Goal: Task Accomplishment & Management: Complete application form

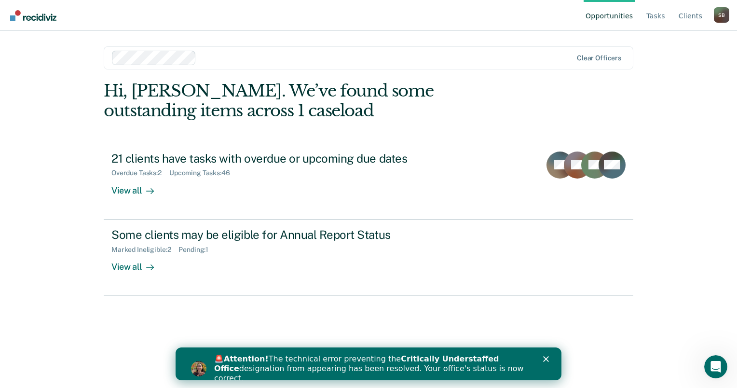
click at [548, 358] on polygon "Close" at bounding box center [546, 359] width 6 height 6
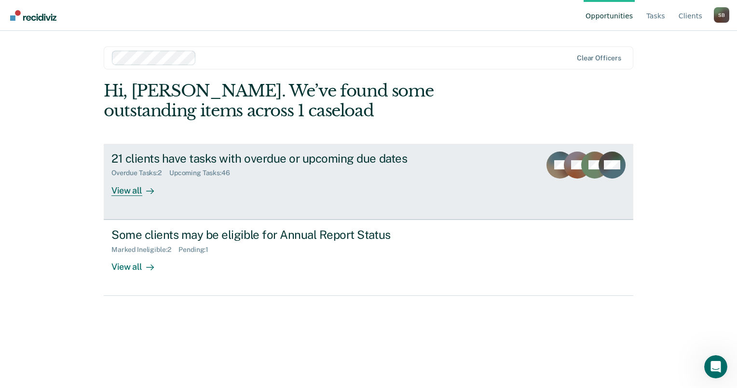
click at [122, 187] on div "View all" at bounding box center [138, 186] width 54 height 19
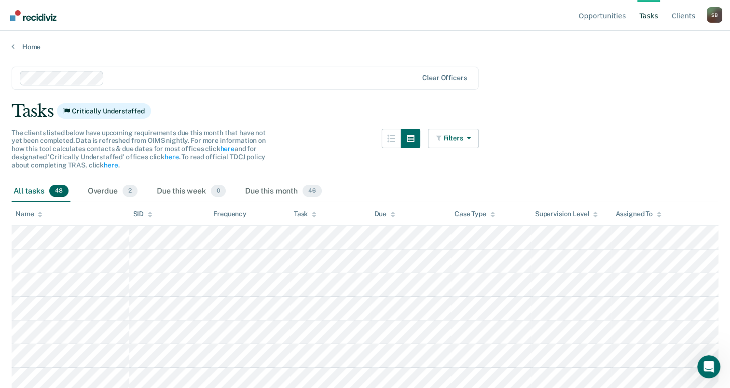
click at [19, 51] on main "Clear officers Tasks Critically Understaffed The clients listed below have upco…" at bounding box center [365, 218] width 730 height 334
click at [27, 48] on link "Home" at bounding box center [365, 46] width 707 height 9
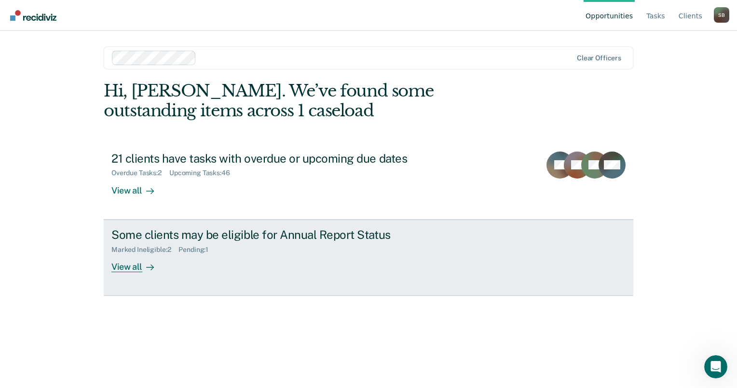
click at [140, 267] on div "View all" at bounding box center [138, 262] width 54 height 19
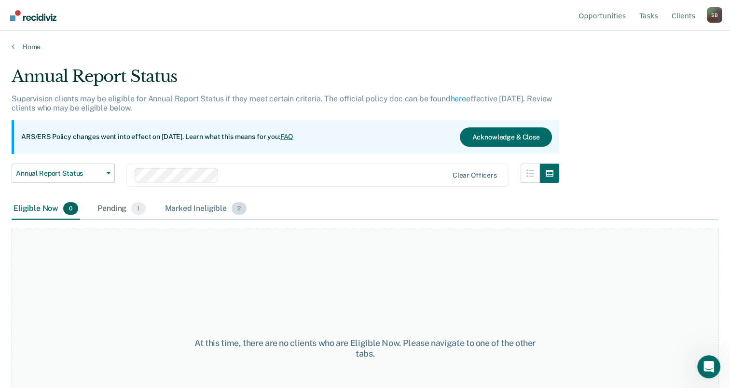
click at [238, 204] on span "2" at bounding box center [239, 208] width 15 height 13
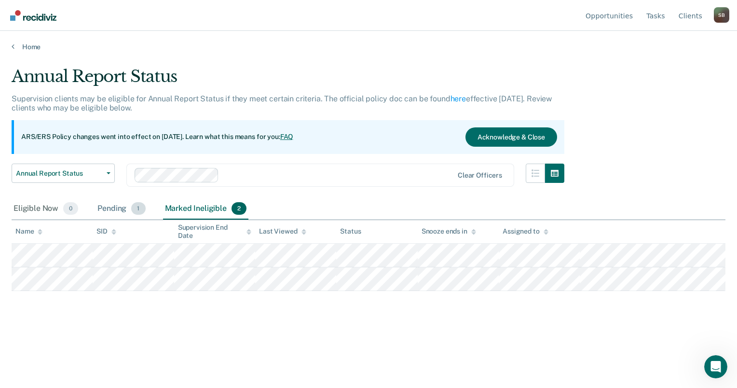
click at [135, 209] on span "1" at bounding box center [138, 208] width 14 height 13
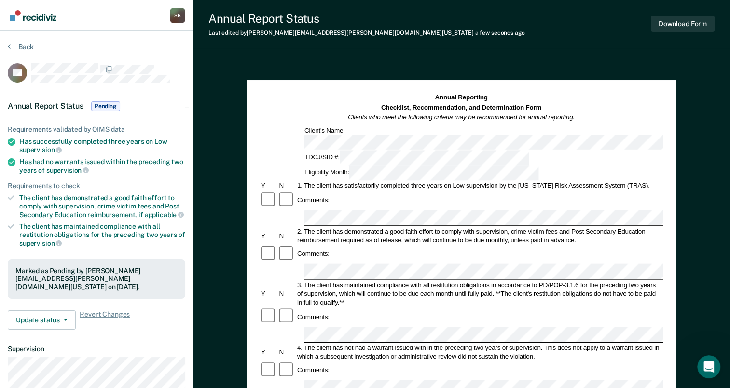
drag, startPoint x: 671, startPoint y: 105, endPoint x: 573, endPoint y: 90, distance: 98.5
click at [573, 90] on div "Annual Reporting Checklist, Recommendation, and Determination Form Clients who …" at bounding box center [461, 360] width 429 height 560
click at [682, 27] on button "Download Form" at bounding box center [683, 24] width 64 height 16
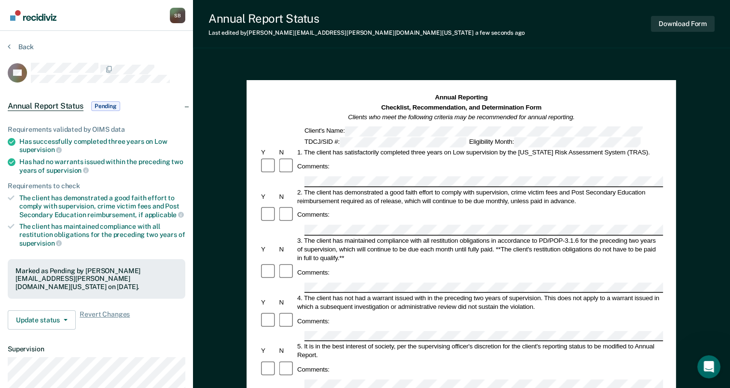
click at [29, 23] on link "Go to Recidiviz Home" at bounding box center [33, 15] width 51 height 30
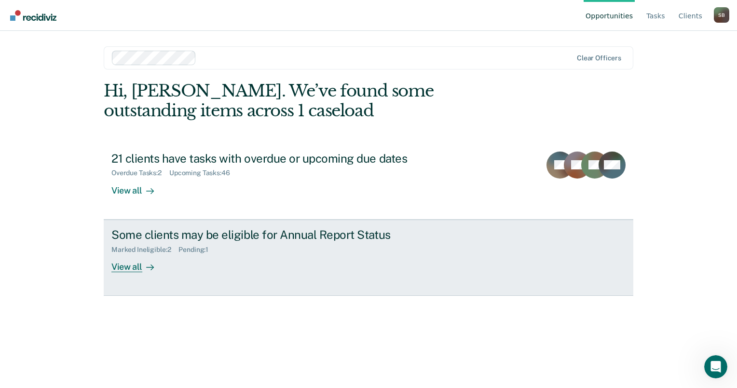
click at [132, 264] on div "View all" at bounding box center [138, 262] width 54 height 19
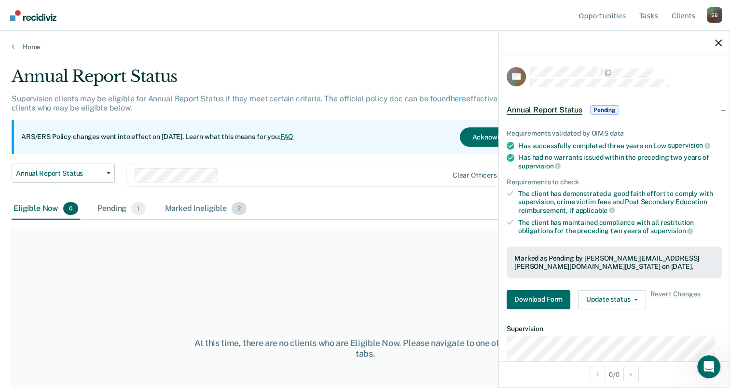
click at [239, 205] on span "2" at bounding box center [239, 208] width 15 height 13
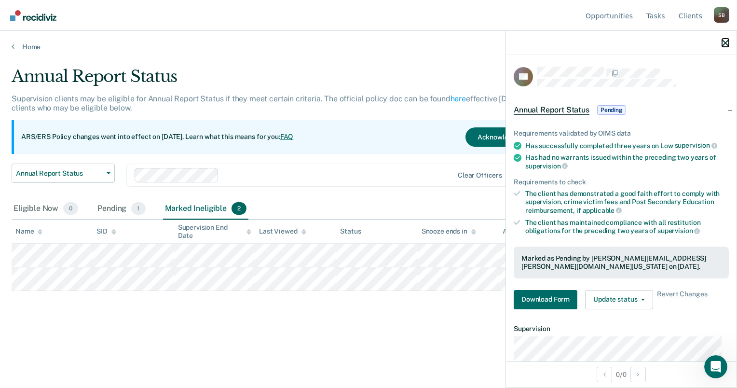
click at [727, 39] on button "button" at bounding box center [725, 43] width 7 height 8
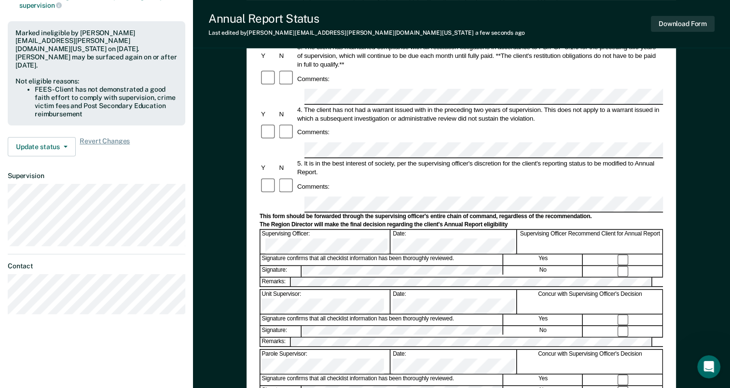
scroll to position [241, 0]
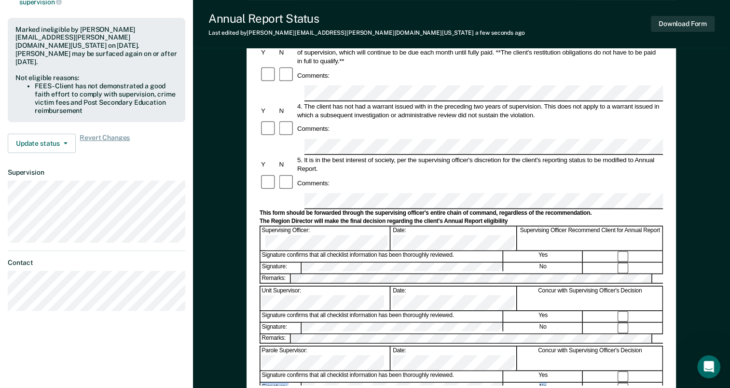
click at [623, 238] on form "Annual Reporting Checklist, Recommendation, and Determination Form Clients who …" at bounding box center [461, 192] width 403 height 680
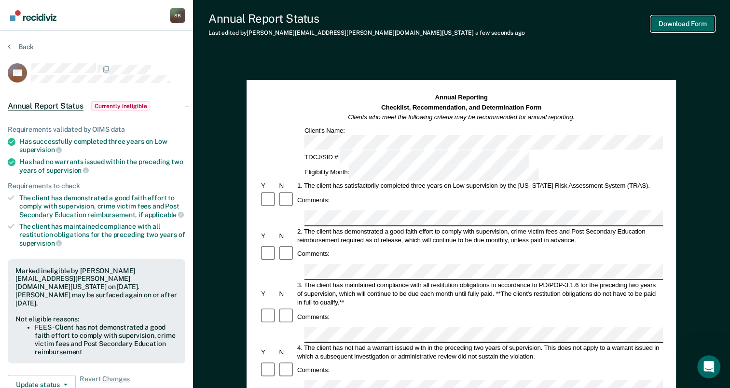
scroll to position [0, 0]
click at [677, 27] on button "Download Form" at bounding box center [683, 24] width 64 height 16
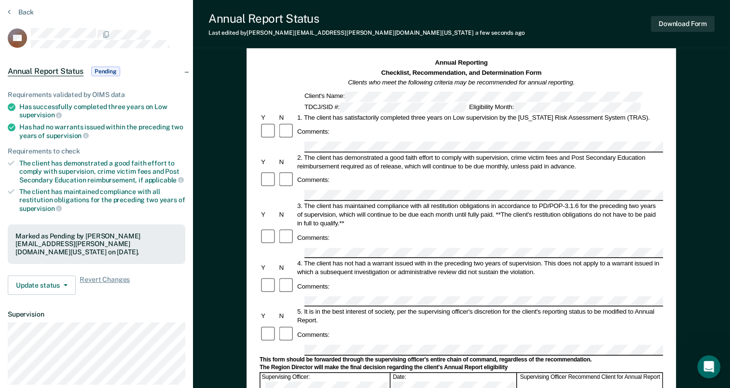
scroll to position [96, 0]
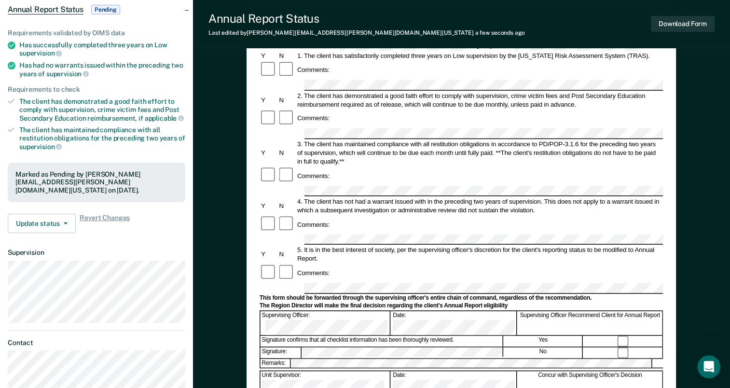
click at [295, 273] on form "Annual Reporting Checklist, Recommendation, and Determination Form Clients who …" at bounding box center [461, 307] width 403 height 620
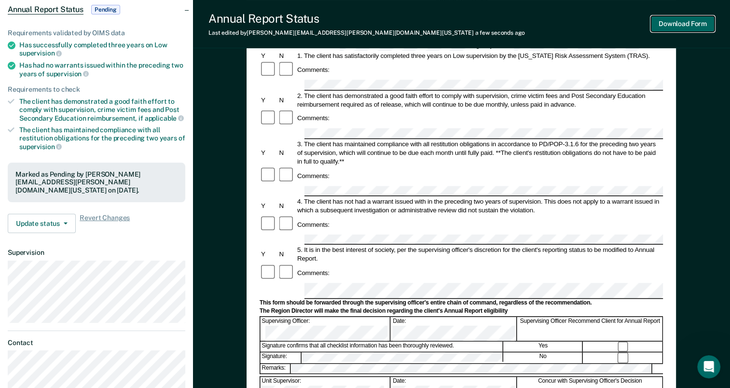
click at [669, 25] on button "Download Form" at bounding box center [683, 24] width 64 height 16
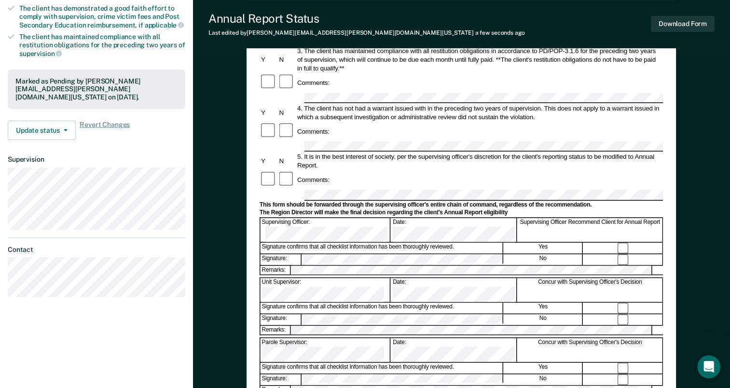
scroll to position [193, 0]
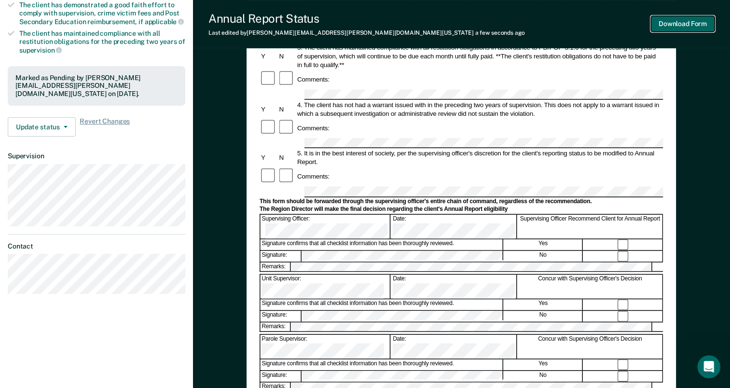
click at [671, 27] on button "Download Form" at bounding box center [683, 24] width 64 height 16
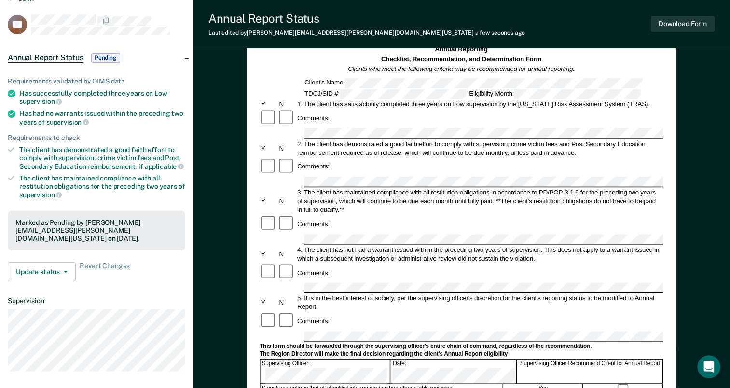
scroll to position [0, 0]
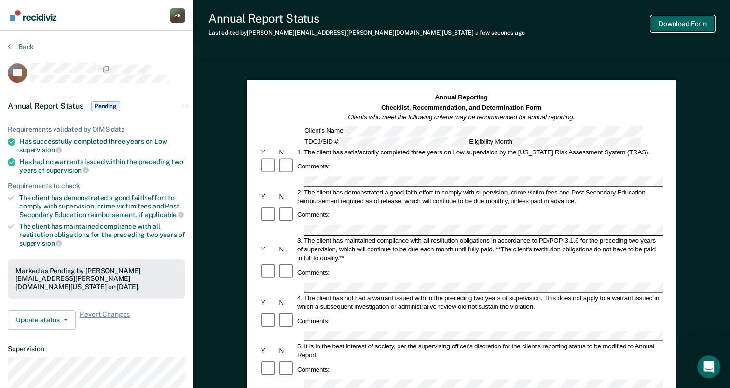
click at [674, 25] on button "Download Form" at bounding box center [683, 24] width 64 height 16
click at [27, 106] on span "Annual Report Status" at bounding box center [46, 106] width 76 height 10
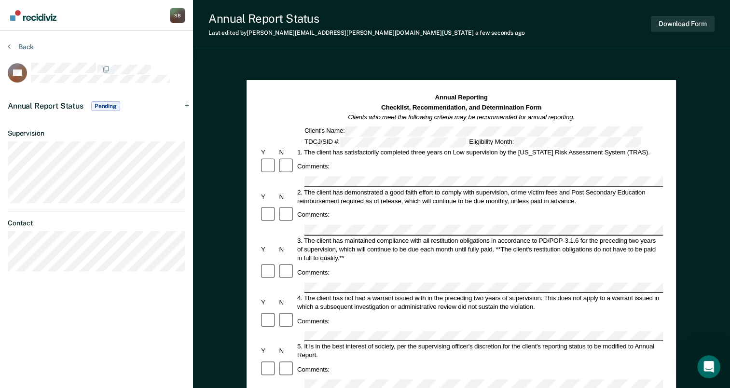
click at [23, 15] on img "Go to Recidiviz Home" at bounding box center [33, 15] width 46 height 11
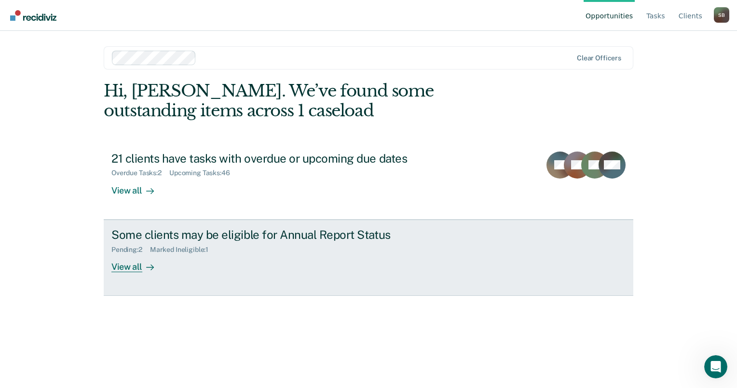
click at [126, 269] on div "View all" at bounding box center [138, 262] width 54 height 19
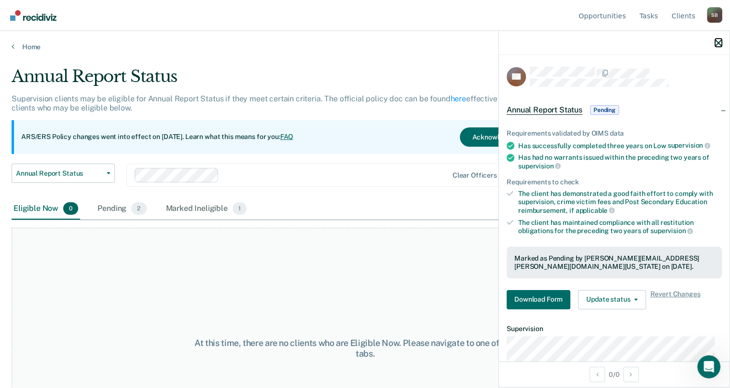
click at [718, 42] on icon "button" at bounding box center [718, 43] width 7 height 7
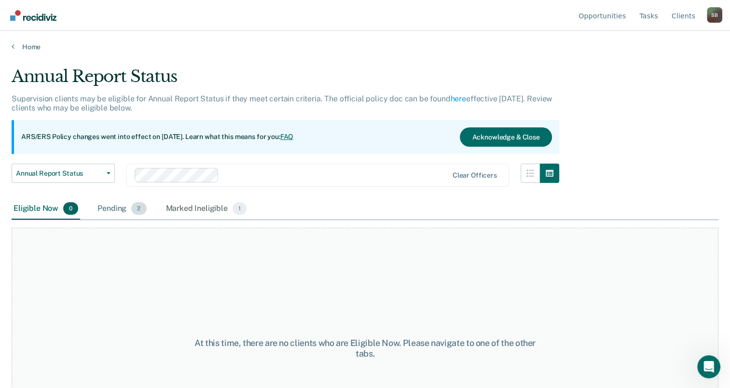
click at [130, 209] on div "Pending 2" at bounding box center [122, 208] width 53 height 21
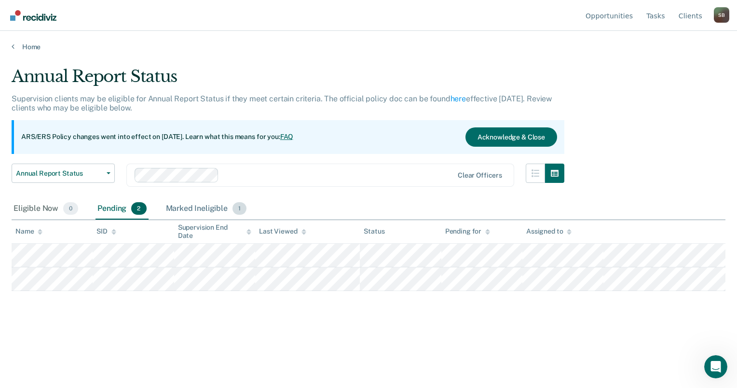
click at [185, 206] on div "Marked Ineligible 1" at bounding box center [206, 208] width 85 height 21
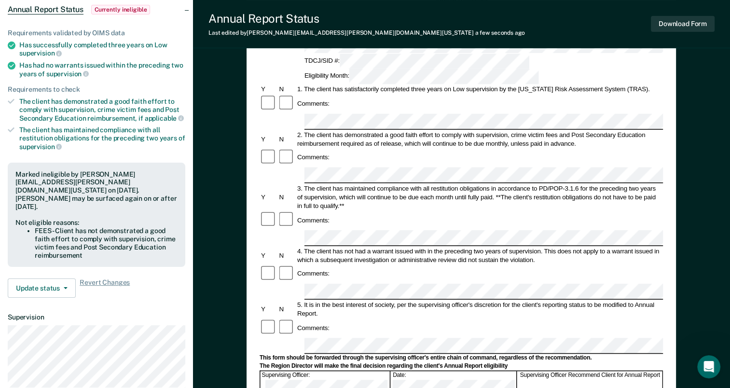
scroll to position [96, 0]
drag, startPoint x: 495, startPoint y: 129, endPoint x: 504, endPoint y: 110, distance: 21.0
click at [504, 148] on div "Comments:" at bounding box center [461, 157] width 403 height 18
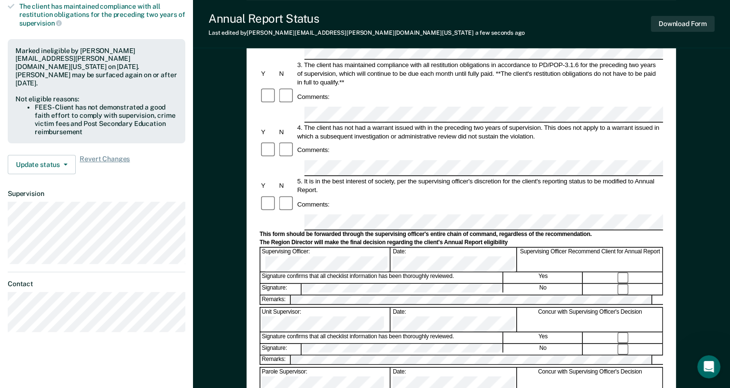
scroll to position [241, 0]
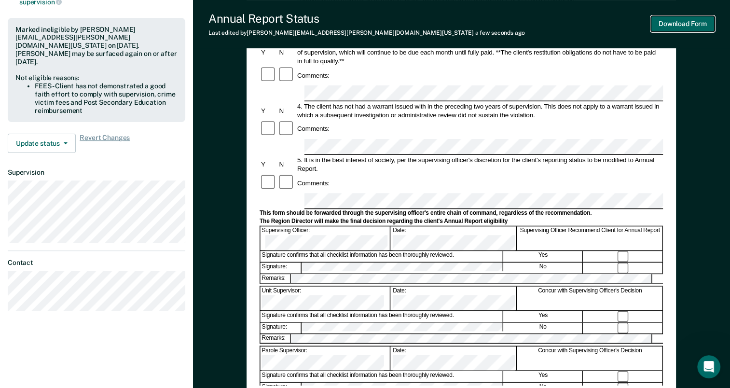
click at [676, 27] on button "Download Form" at bounding box center [683, 24] width 64 height 16
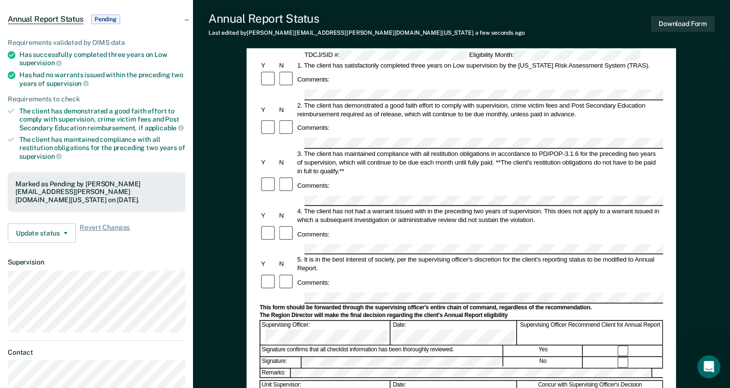
scroll to position [96, 0]
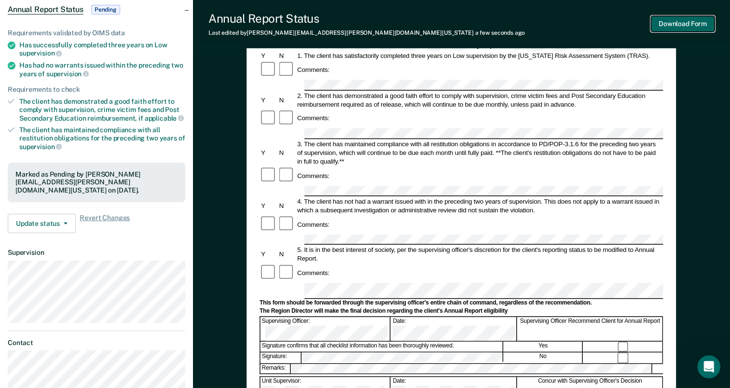
click at [686, 24] on button "Download Form" at bounding box center [683, 24] width 64 height 16
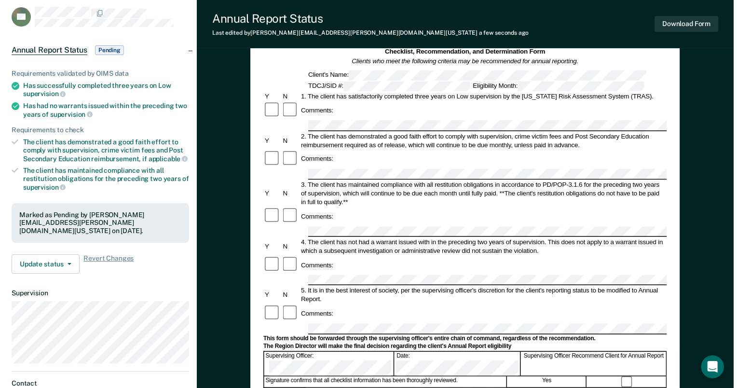
scroll to position [0, 0]
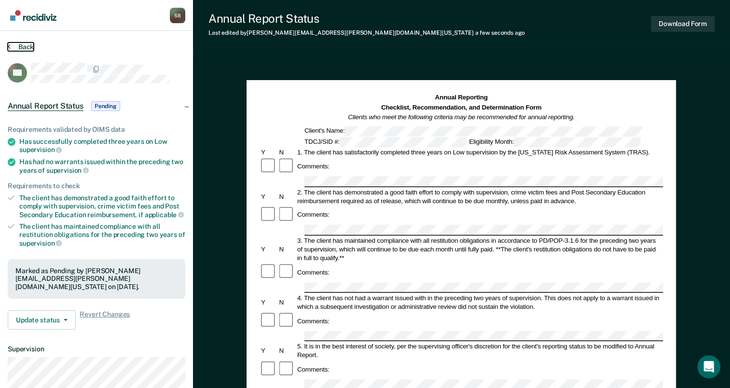
click at [27, 48] on button "Back" at bounding box center [21, 46] width 26 height 9
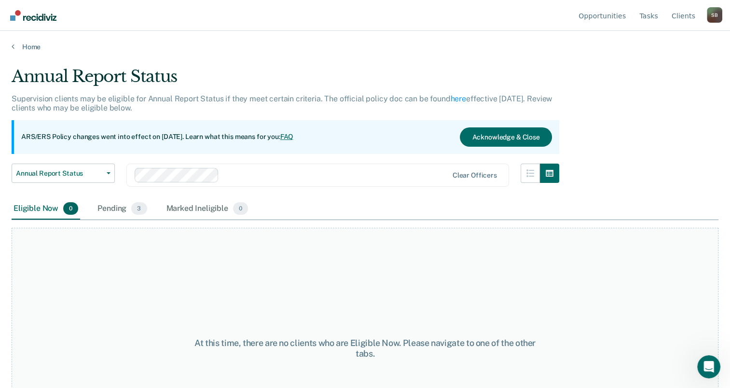
click at [28, 19] on img "Go to Recidiviz Home" at bounding box center [33, 15] width 46 height 11
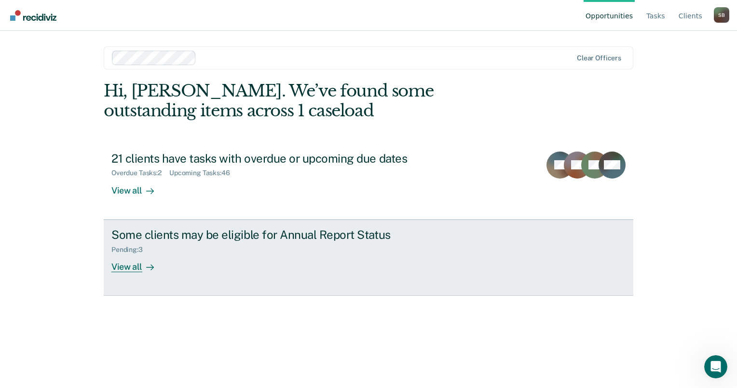
click at [130, 272] on link "Some clients may be eligible for Annual Report Status Pending : 3 View all" at bounding box center [369, 258] width 530 height 76
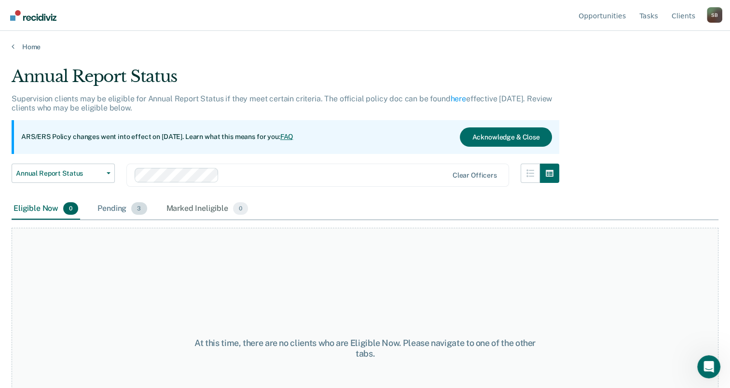
click at [129, 210] on div "Pending 3" at bounding box center [122, 208] width 53 height 21
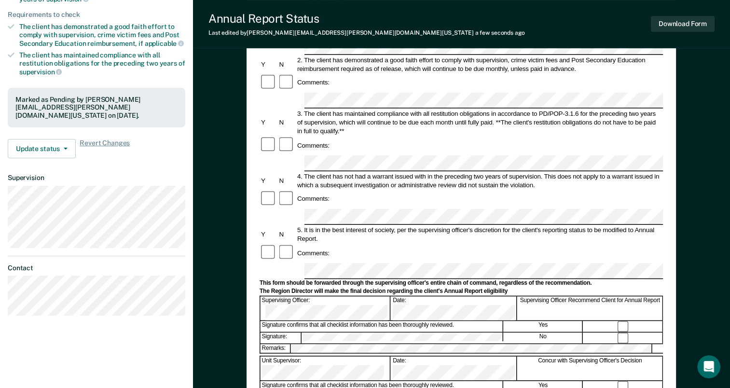
scroll to position [182, 0]
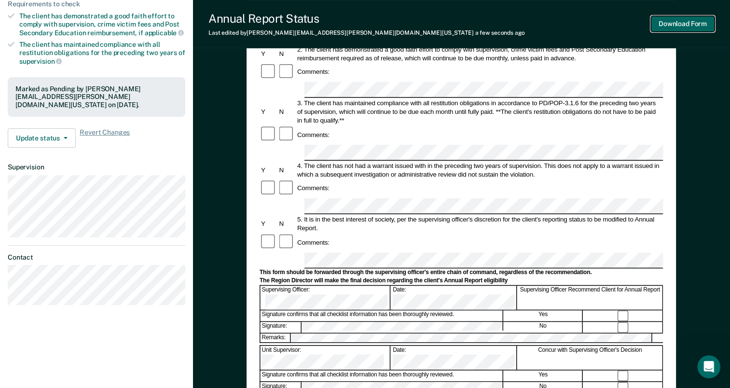
click at [675, 22] on button "Download Form" at bounding box center [683, 24] width 64 height 16
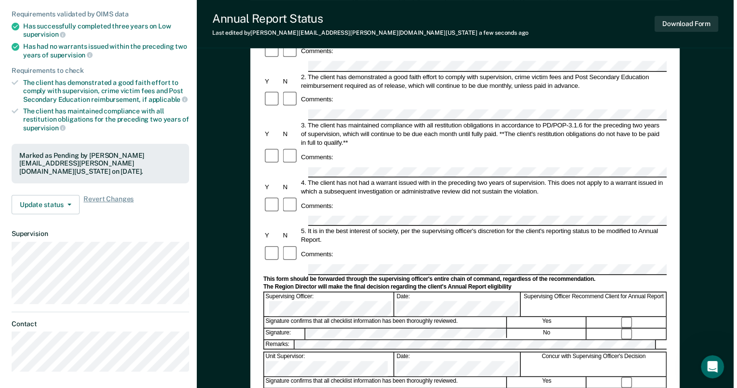
scroll to position [0, 0]
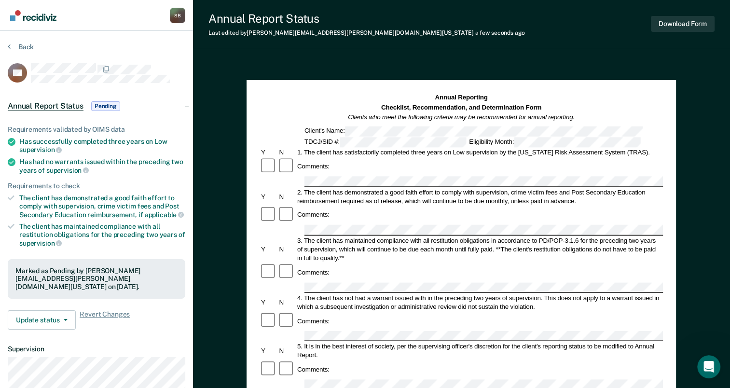
click at [11, 13] on img "Go to Recidiviz Home" at bounding box center [33, 15] width 46 height 11
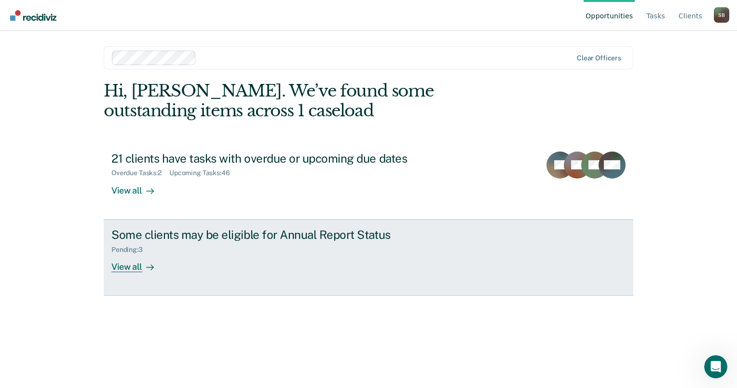
click at [129, 259] on div "View all" at bounding box center [138, 262] width 54 height 19
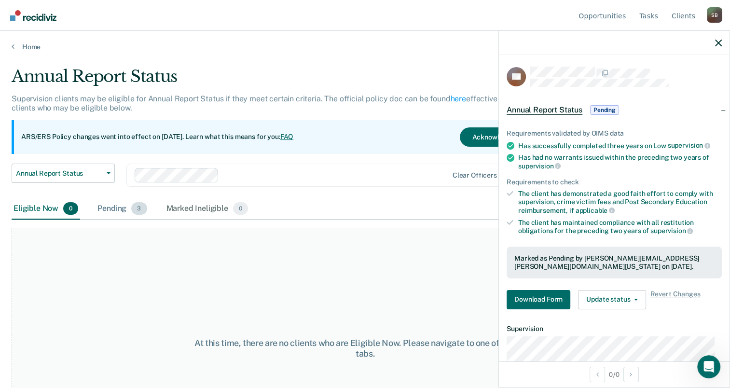
click at [124, 208] on div "Pending 3" at bounding box center [122, 208] width 53 height 21
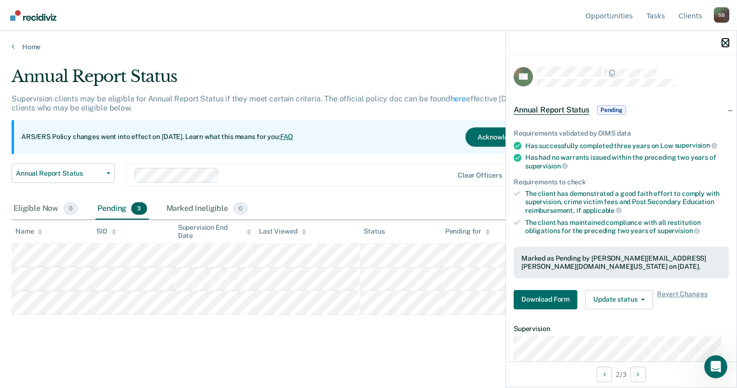
click at [726, 42] on icon "button" at bounding box center [725, 43] width 7 height 7
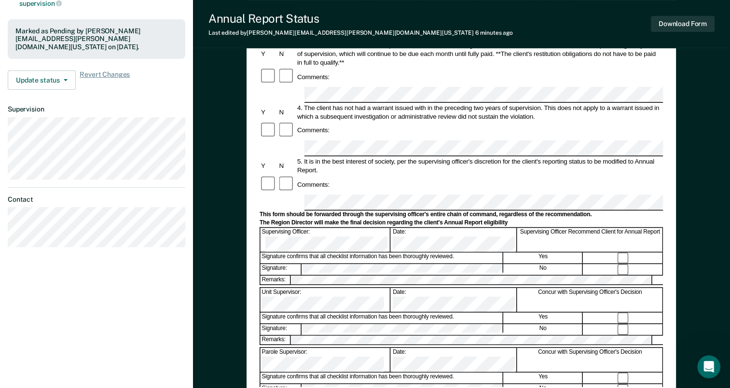
scroll to position [241, 0]
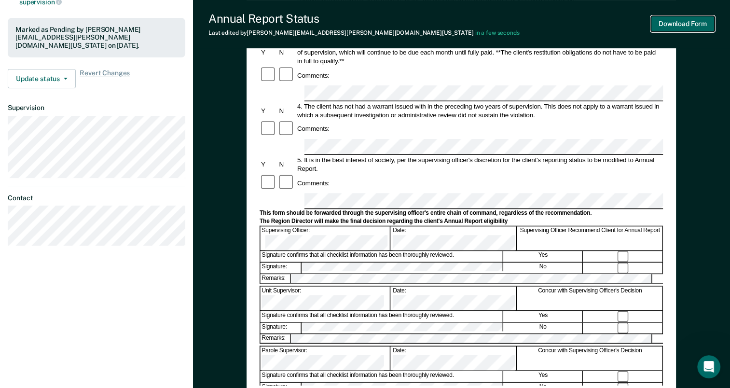
click at [671, 23] on button "Download Form" at bounding box center [683, 24] width 64 height 16
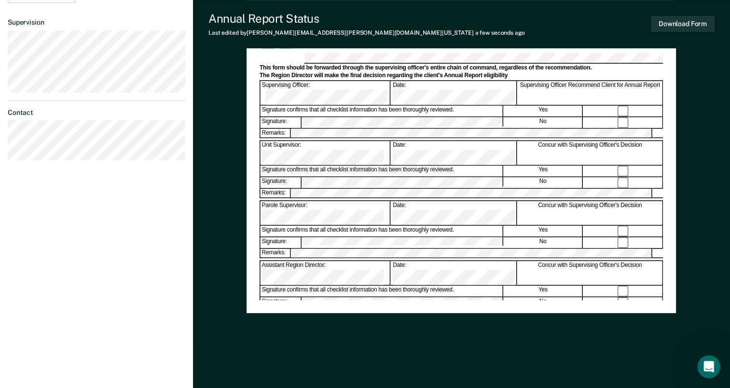
scroll to position [85, 0]
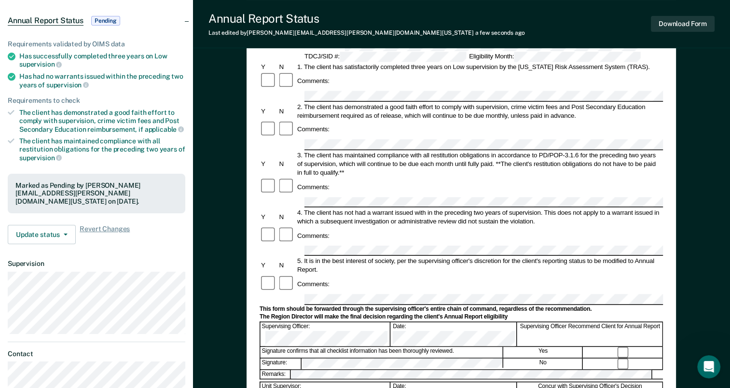
click at [55, 20] on span "Annual Report Status" at bounding box center [46, 21] width 76 height 10
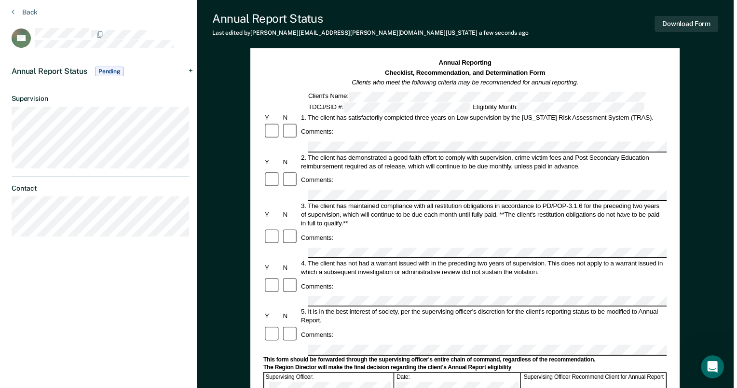
scroll to position [0, 0]
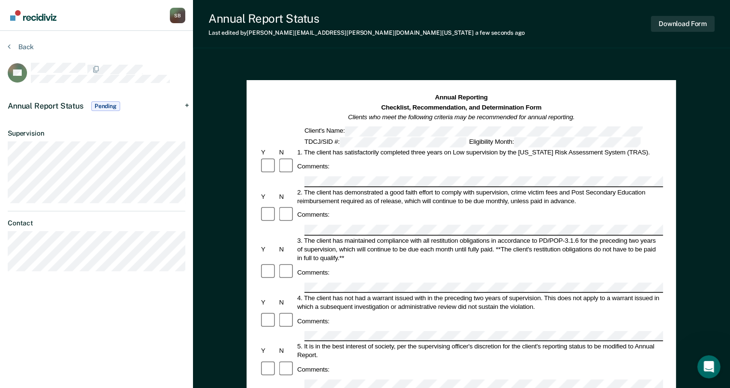
click at [39, 15] on img "Go to Recidiviz Home" at bounding box center [33, 15] width 46 height 11
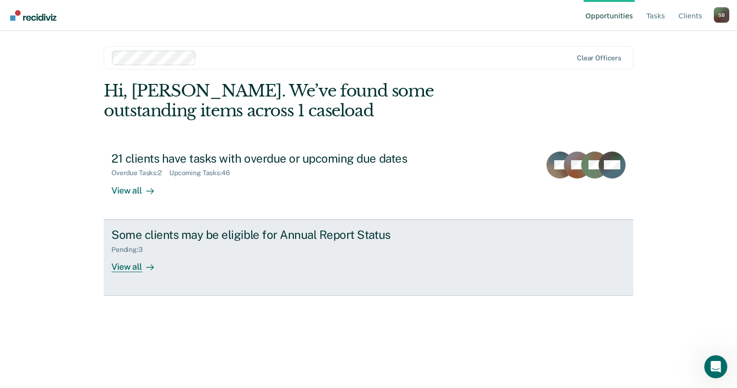
click at [118, 257] on div "View all" at bounding box center [138, 262] width 54 height 19
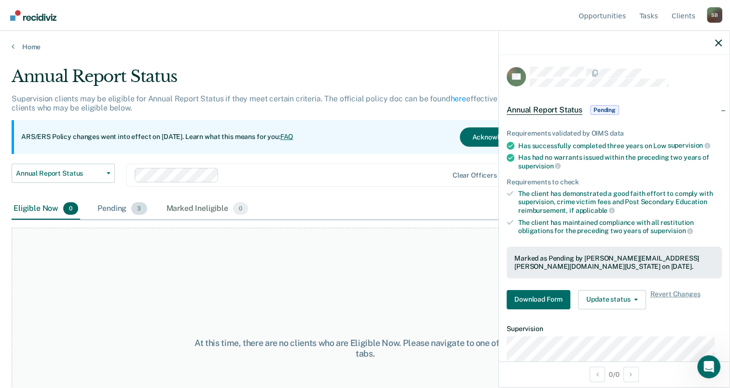
click at [129, 209] on div "Pending 3" at bounding box center [122, 208] width 53 height 21
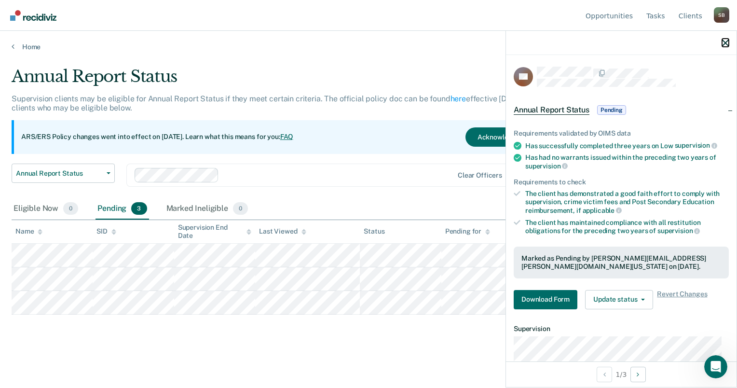
click at [723, 43] on icon "button" at bounding box center [725, 43] width 7 height 7
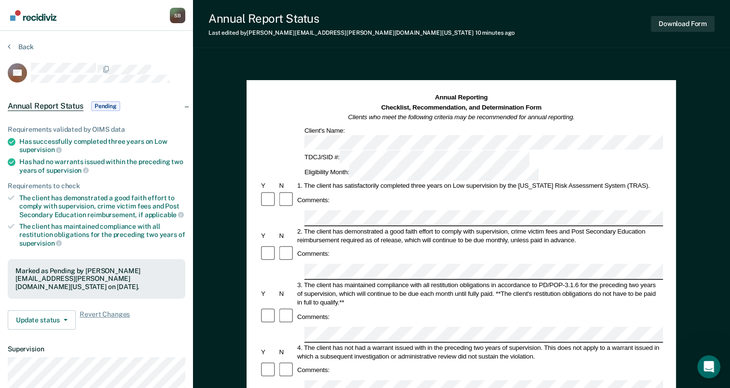
click at [43, 14] on img "Go to Recidiviz Home" at bounding box center [33, 15] width 46 height 11
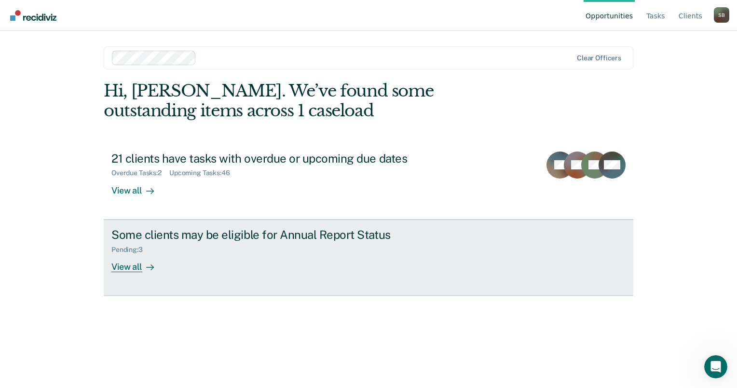
click at [118, 261] on div "View all" at bounding box center [138, 262] width 54 height 19
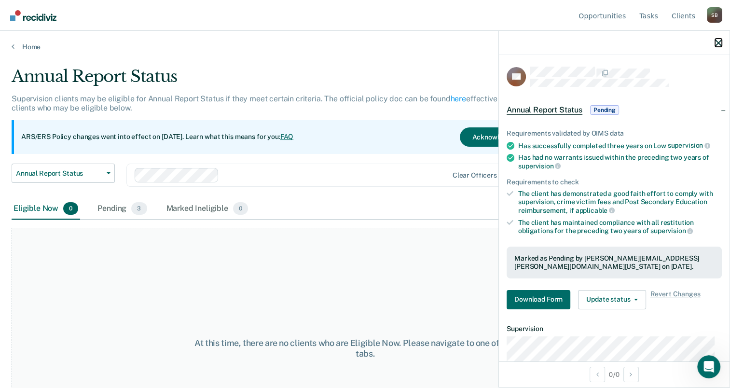
click at [717, 43] on icon "button" at bounding box center [718, 43] width 7 height 7
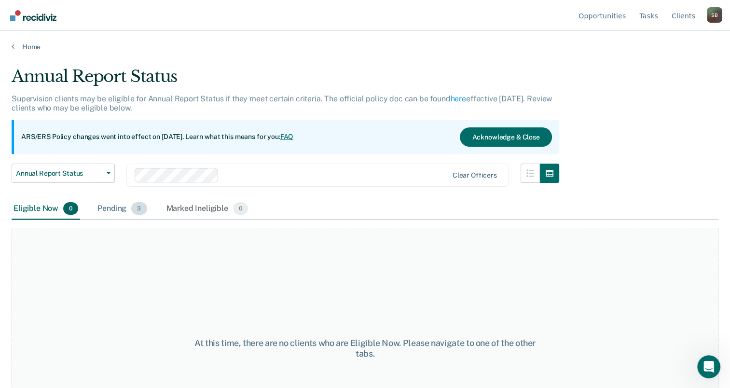
click at [122, 209] on div "Pending 3" at bounding box center [122, 208] width 53 height 21
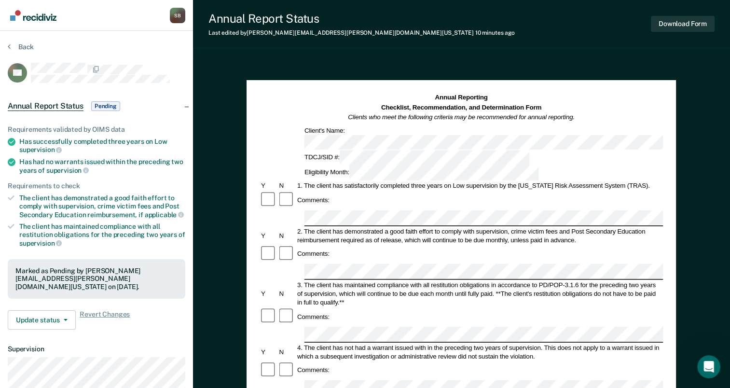
click at [31, 12] on img "Go to Recidiviz Home" at bounding box center [33, 15] width 46 height 11
